Goal: Check status

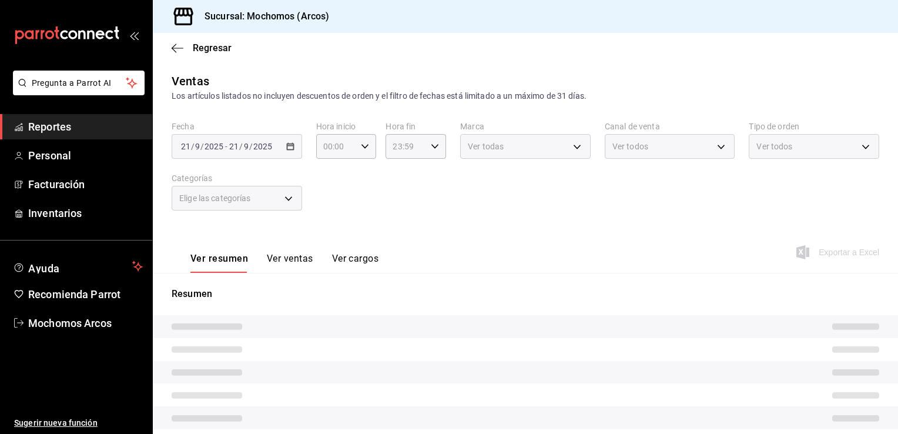
type input "78dcea9d-0226-4a72-8dbe-4ec0b47d6941,3e6ec714-4274-4da9-9c3c-efaa5a45eb4d,3615b…"
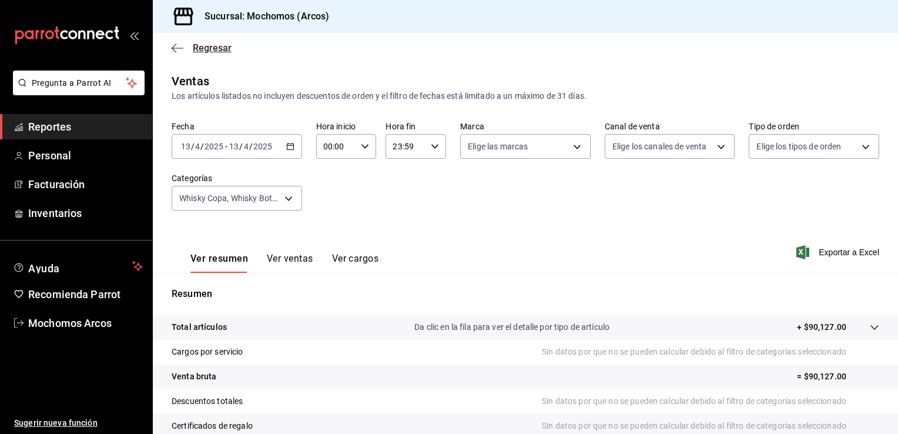
click at [175, 46] on icon "button" at bounding box center [178, 48] width 12 height 11
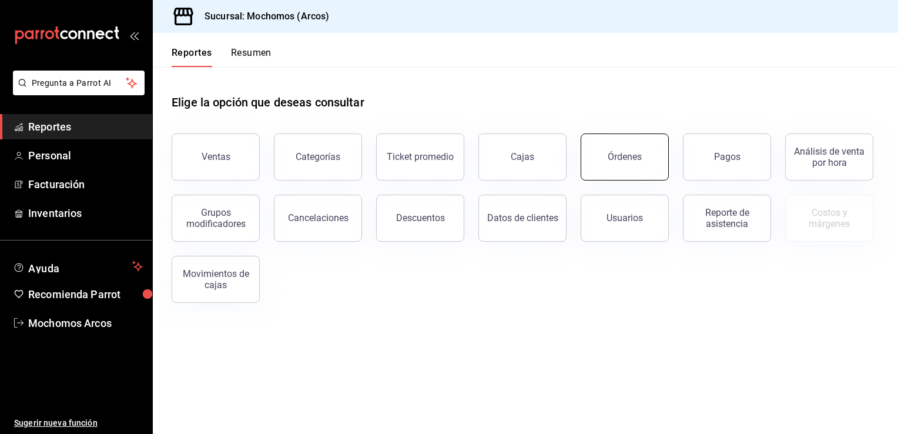
click at [612, 159] on div "Órdenes" at bounding box center [625, 156] width 34 height 11
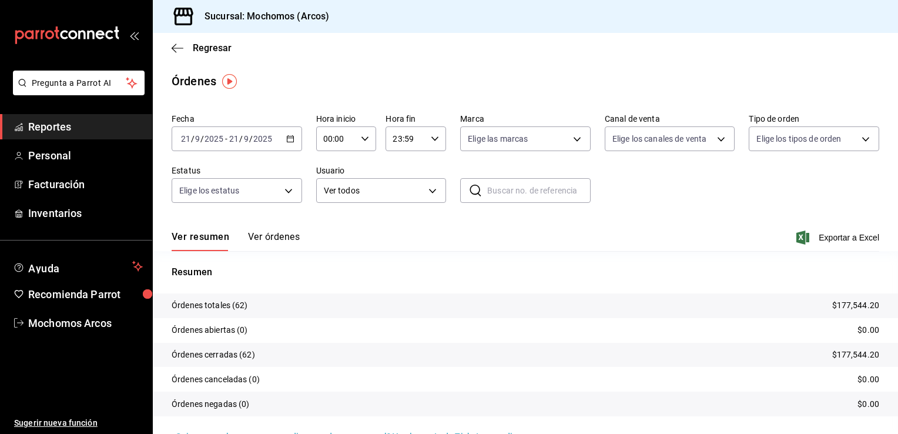
click at [288, 139] on icon "button" at bounding box center [290, 139] width 8 height 8
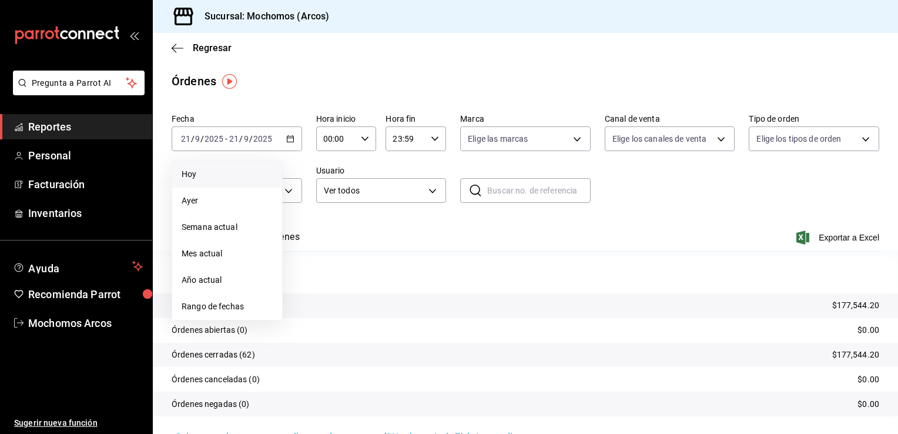
click at [192, 175] on span "Hoy" at bounding box center [227, 174] width 91 height 12
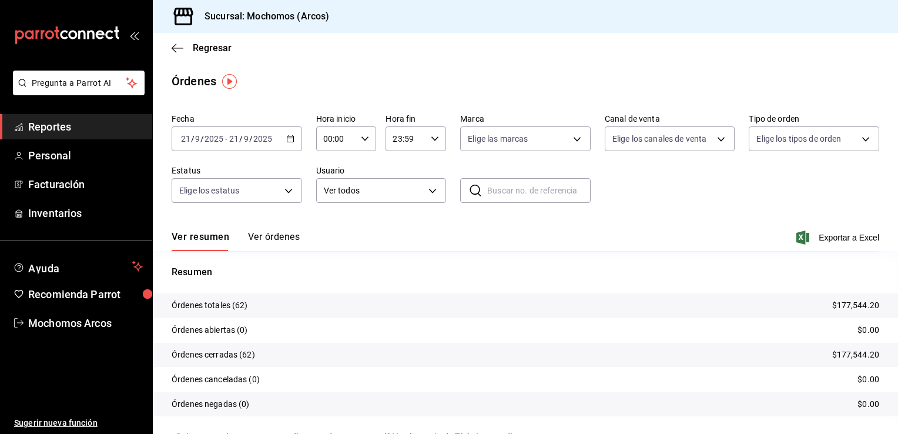
click at [362, 137] on icon "button" at bounding box center [365, 139] width 8 height 8
click at [329, 219] on span "05" at bounding box center [329, 219] width 11 height 9
type input "05:00"
click at [444, 220] on div at bounding box center [449, 217] width 898 height 434
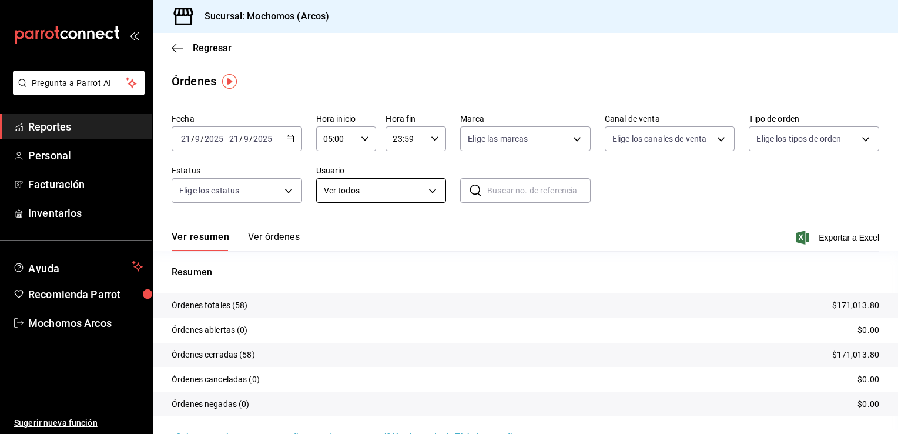
click at [430, 190] on body "Pregunta a Parrot AI Reportes Personal Facturación Inventarios Ayuda Recomienda…" at bounding box center [449, 217] width 898 height 434
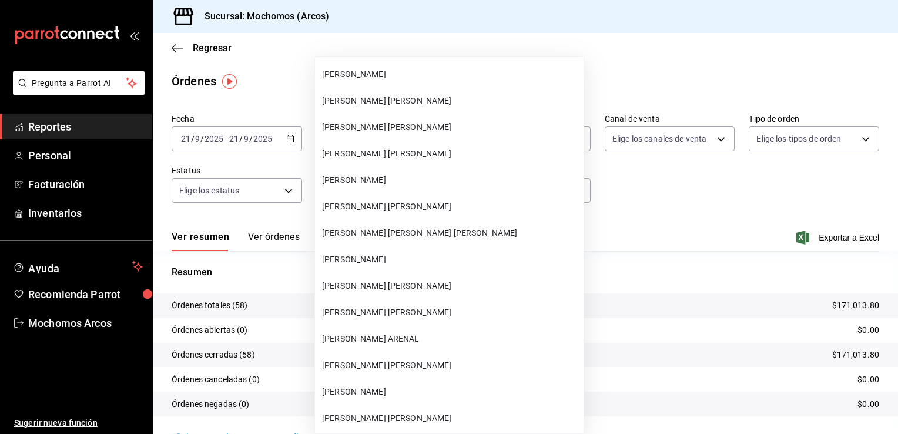
scroll to position [33029, 0]
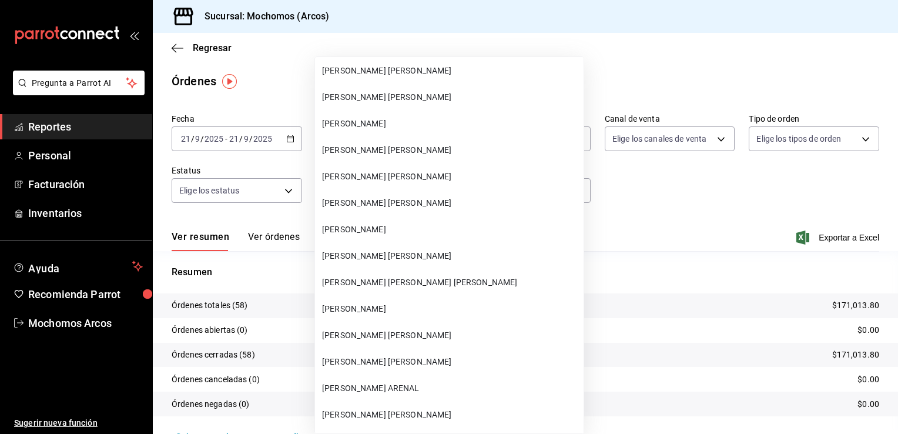
click at [373, 202] on span "[PERSON_NAME] [PERSON_NAME]" at bounding box center [450, 203] width 257 height 12
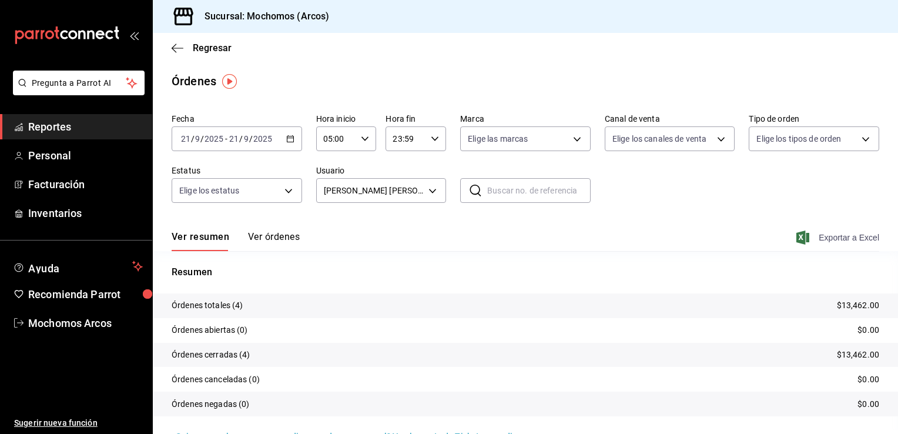
click at [796, 232] on icon "button" at bounding box center [802, 237] width 13 height 14
click at [430, 187] on body "Pregunta a Parrot AI Reportes Personal Facturación Inventarios Ayuda Recomienda…" at bounding box center [449, 217] width 898 height 434
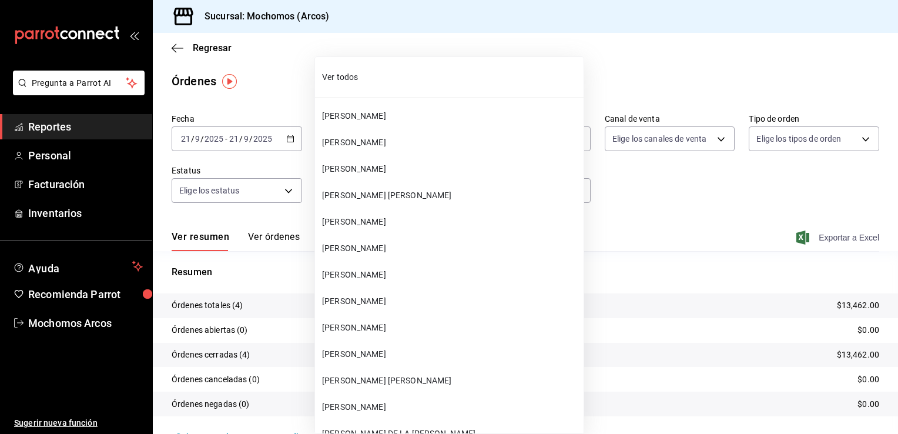
scroll to position [32986, 0]
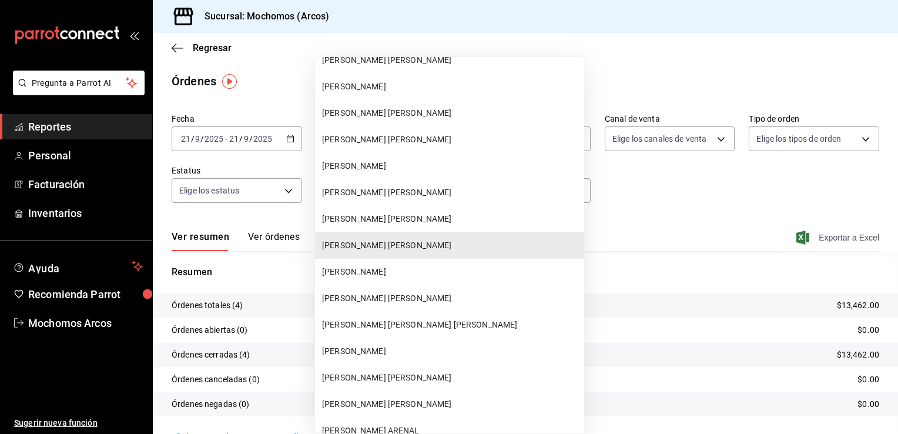
click at [386, 87] on span "[PERSON_NAME]" at bounding box center [450, 87] width 257 height 12
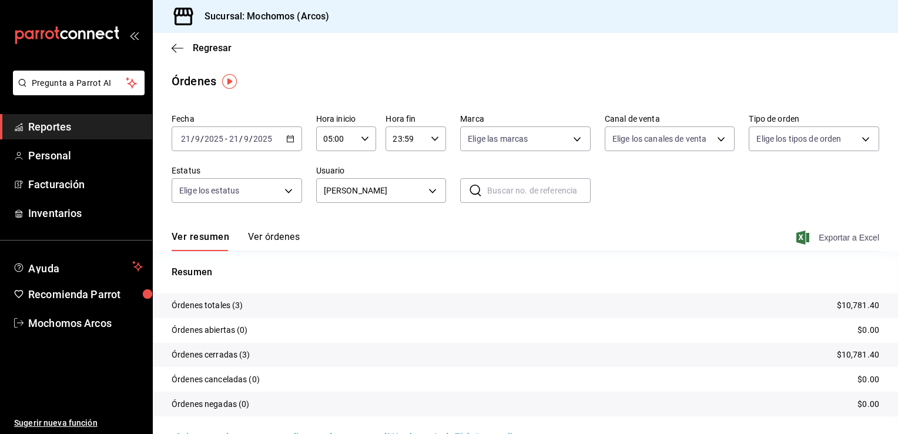
click at [796, 236] on icon "button" at bounding box center [802, 237] width 13 height 14
click at [796, 237] on icon "button" at bounding box center [802, 237] width 13 height 14
click at [428, 192] on body "Pregunta a Parrot AI Reportes Personal Facturación Inventarios Ayuda Recomienda…" at bounding box center [449, 217] width 898 height 434
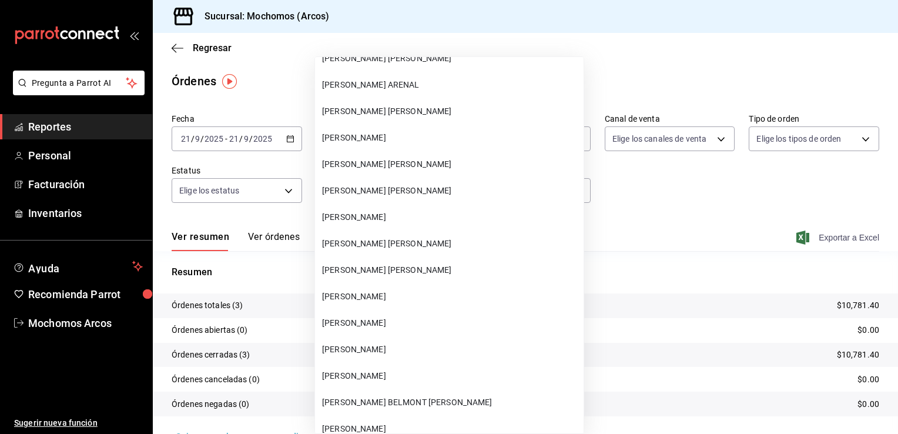
scroll to position [33333, 0]
click at [372, 347] on span "[PERSON_NAME]" at bounding box center [450, 349] width 257 height 12
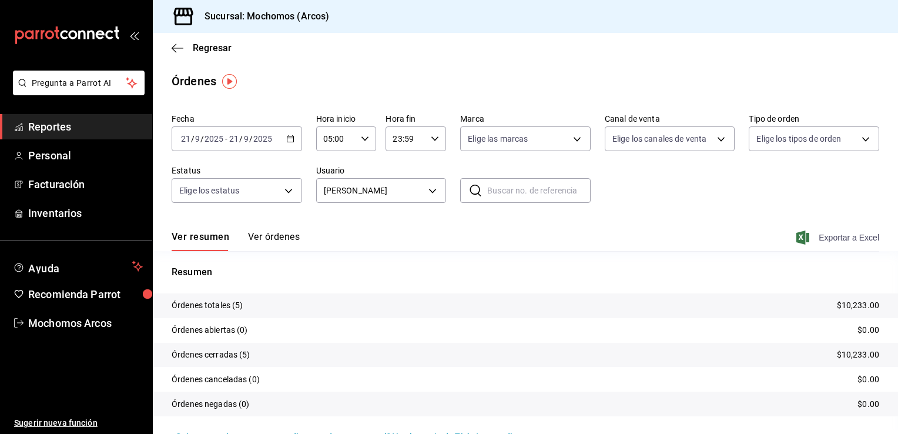
click at [796, 239] on icon "button" at bounding box center [802, 237] width 13 height 14
click at [427, 193] on body "Pregunta a Parrot AI Reportes Personal Facturación Inventarios Ayuda Recomienda…" at bounding box center [449, 217] width 898 height 434
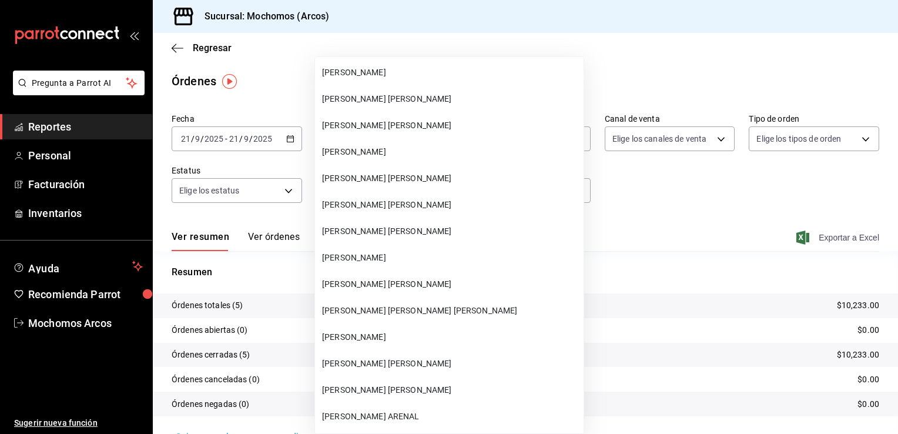
scroll to position [33000, 0]
click at [396, 150] on span "[PERSON_NAME]" at bounding box center [450, 152] width 257 height 12
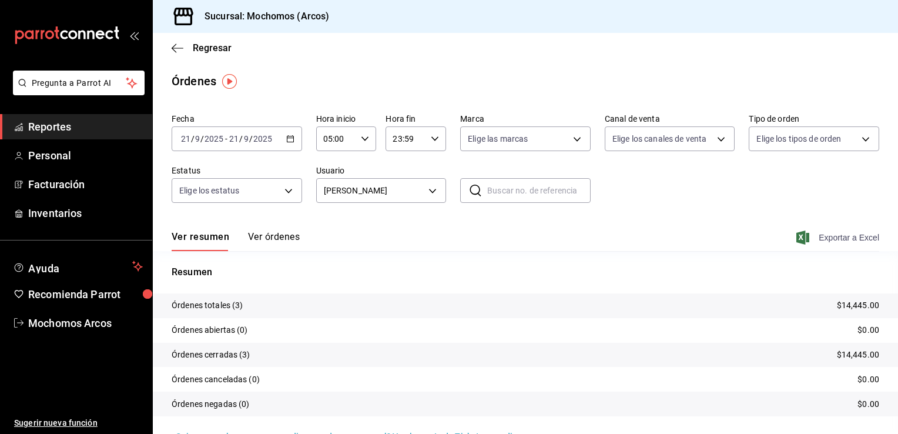
click at [796, 236] on icon "button" at bounding box center [802, 237] width 13 height 14
click at [424, 189] on body "Pregunta a Parrot AI Reportes Personal Facturación Inventarios Ayuda Recomienda…" at bounding box center [449, 217] width 898 height 434
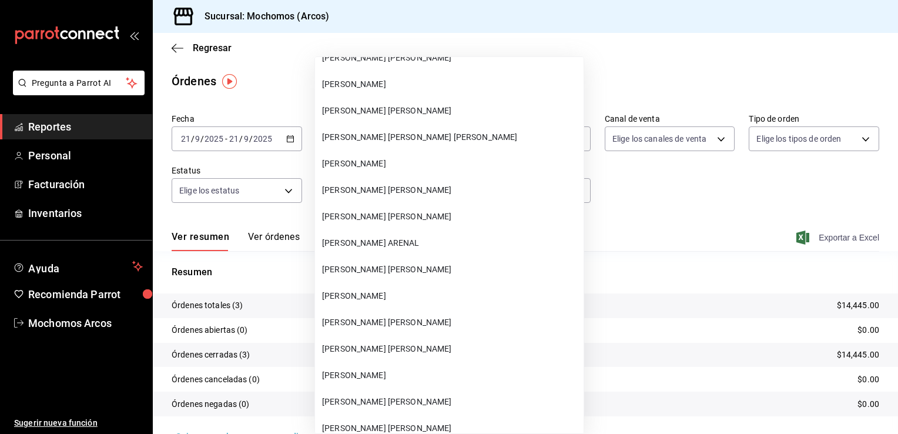
scroll to position [33174, 0]
click at [383, 399] on span "[PERSON_NAME] [PERSON_NAME]" at bounding box center [450, 401] width 257 height 12
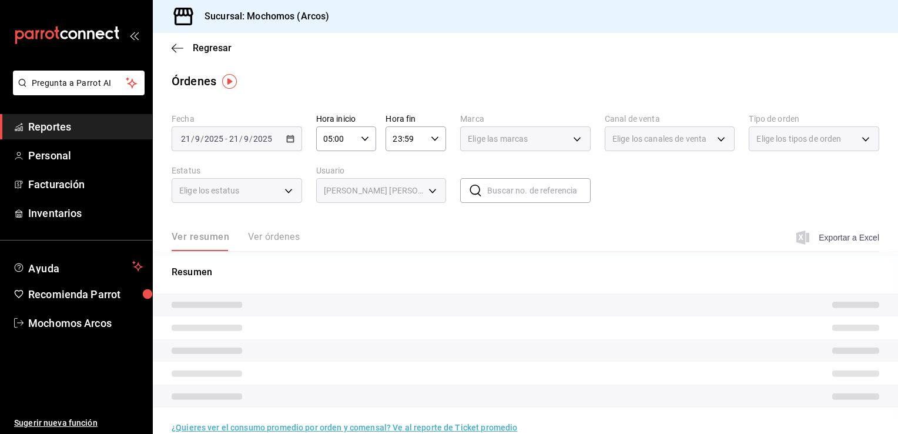
type input "43997e84-3f01-4eb8-afc2-0b8cc924854b"
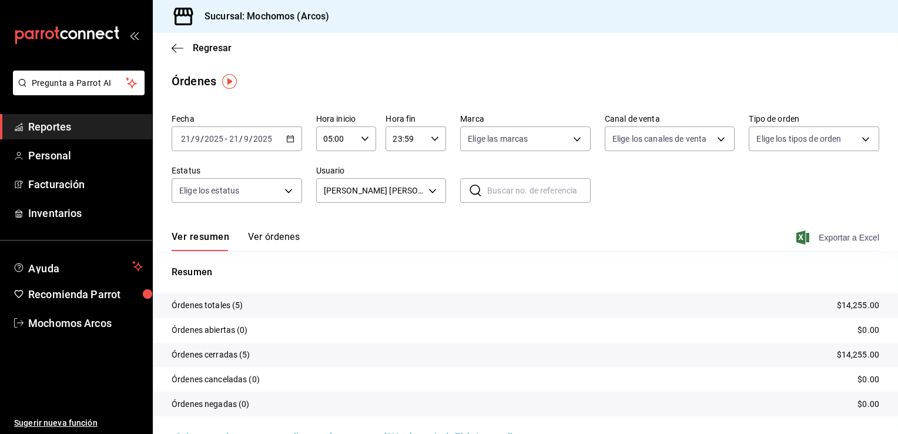
click at [796, 238] on icon "button" at bounding box center [802, 237] width 13 height 14
